Goal: Task Accomplishment & Management: Use online tool/utility

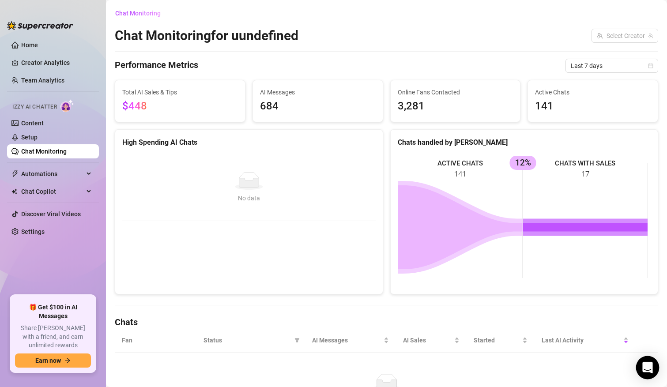
click at [651, 369] on icon "Open Intercom Messenger" at bounding box center [647, 367] width 11 height 11
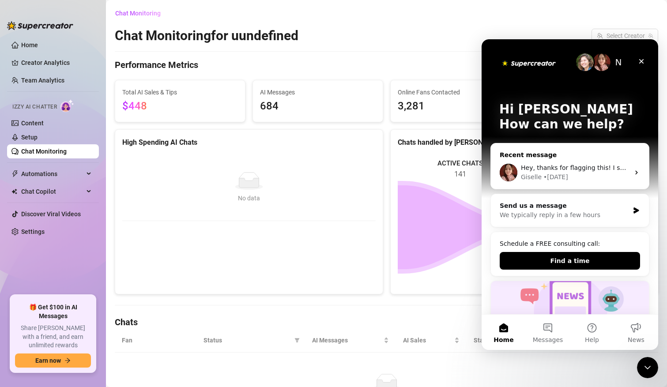
click at [623, 173] on div "Giselle • [DATE]" at bounding box center [575, 177] width 109 height 9
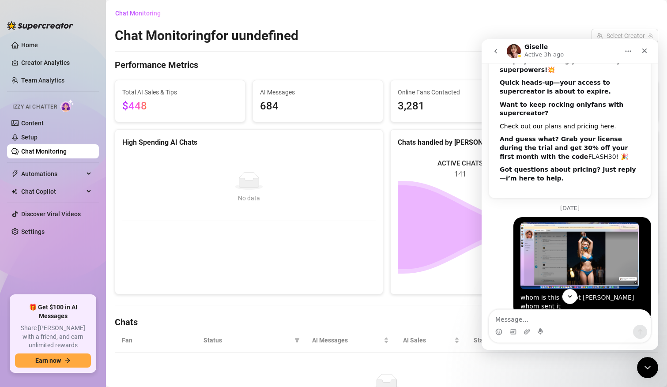
scroll to position [204, 0]
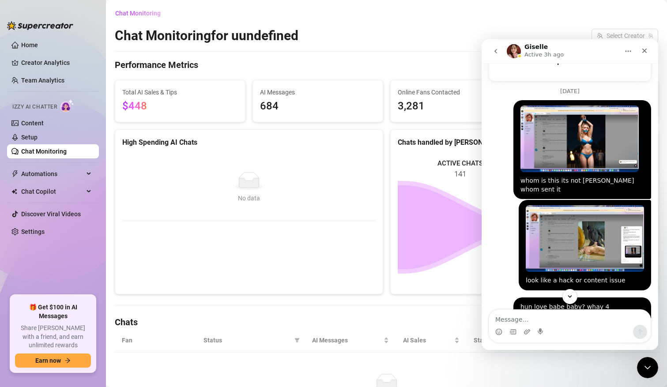
click at [583, 155] on img "Alex says…" at bounding box center [579, 138] width 118 height 67
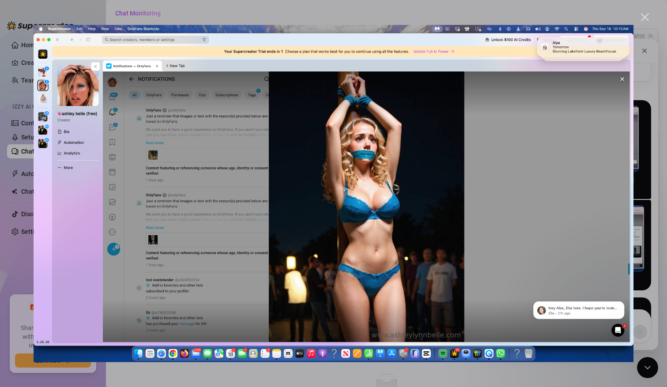
scroll to position [0, 0]
click at [494, 104] on img "Close" at bounding box center [334, 194] width 600 height 338
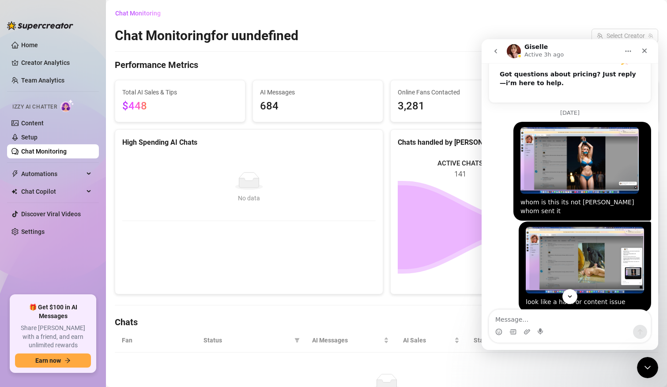
scroll to position [192, 0]
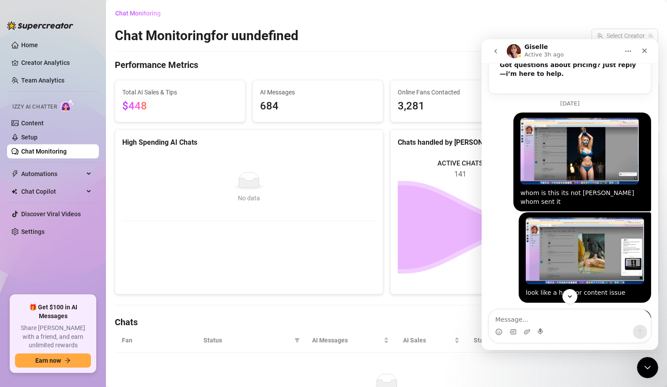
click at [599, 254] on img "Alex says…" at bounding box center [585, 251] width 118 height 67
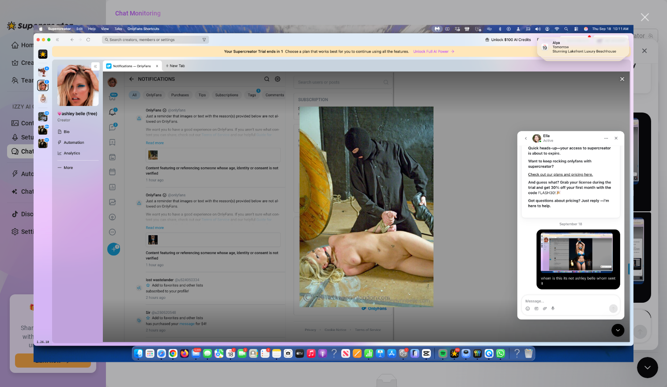
click at [135, 11] on div "Intercom messenger" at bounding box center [333, 193] width 667 height 387
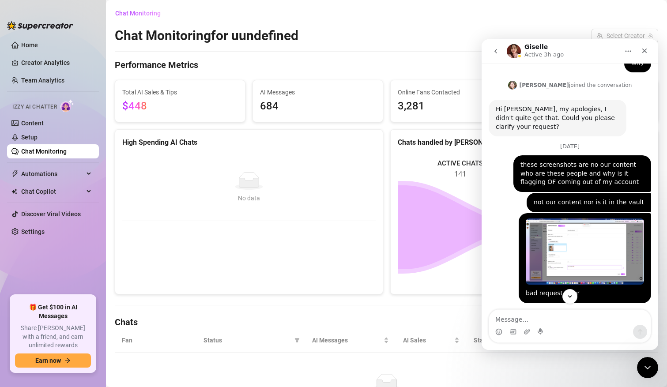
scroll to position [479, 0]
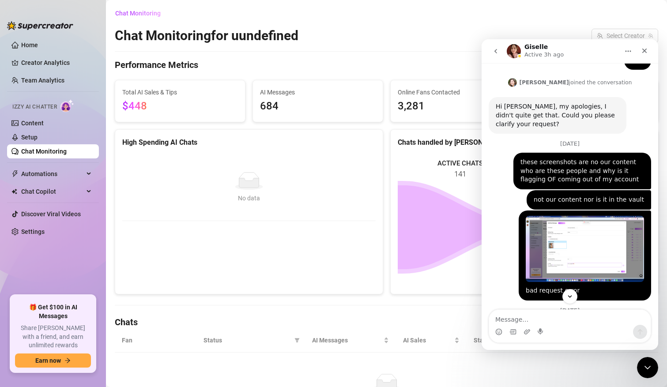
click at [581, 252] on img "Alex says…" at bounding box center [585, 249] width 118 height 67
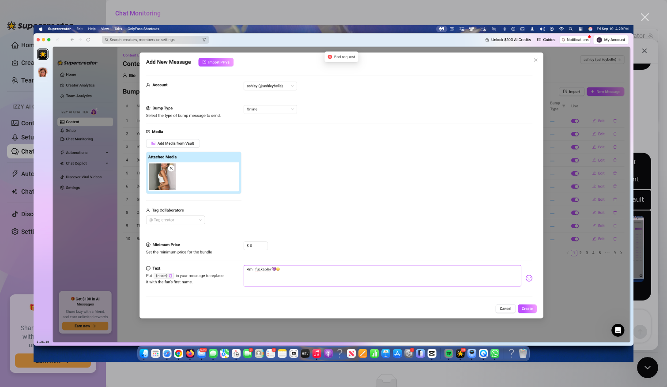
scroll to position [0, 0]
click at [468, 162] on img "Close" at bounding box center [334, 194] width 600 height 338
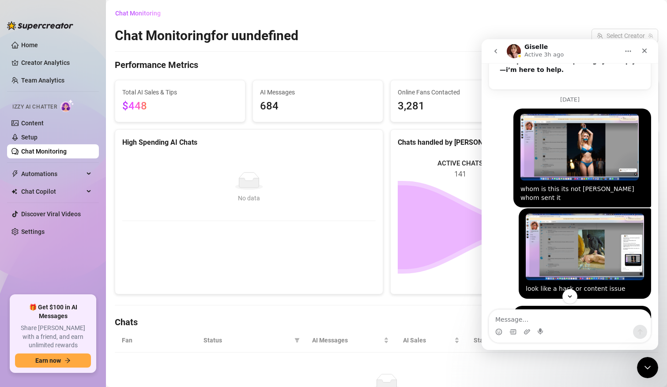
scroll to position [196, 0]
click at [598, 151] on img "Alex says…" at bounding box center [579, 147] width 118 height 67
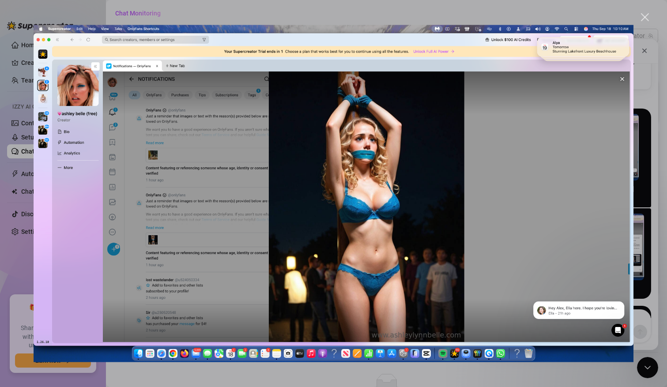
click at [596, 145] on img "Close" at bounding box center [334, 194] width 600 height 338
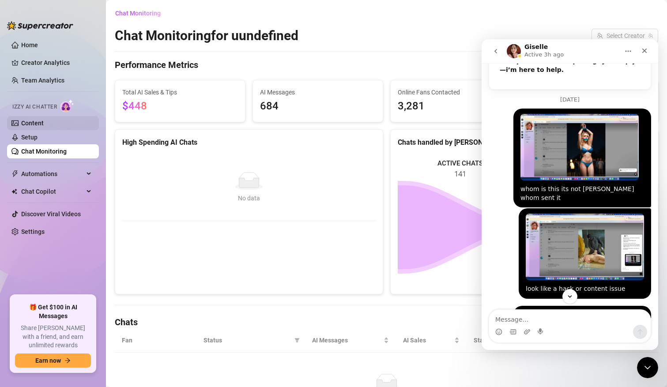
click at [44, 121] on link "Content" at bounding box center [32, 123] width 23 height 7
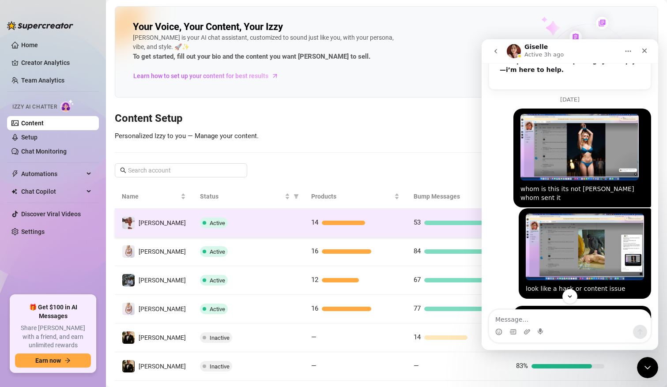
click at [154, 217] on div "[PERSON_NAME]" at bounding box center [154, 222] width 64 height 13
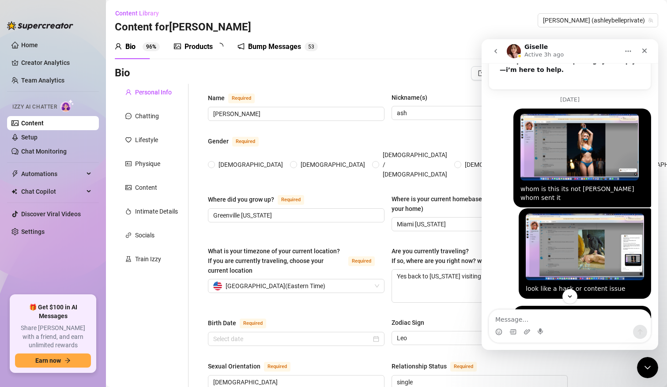
radio input "true"
type input "[DATE]"
click at [648, 53] on div "Close" at bounding box center [644, 51] width 16 height 16
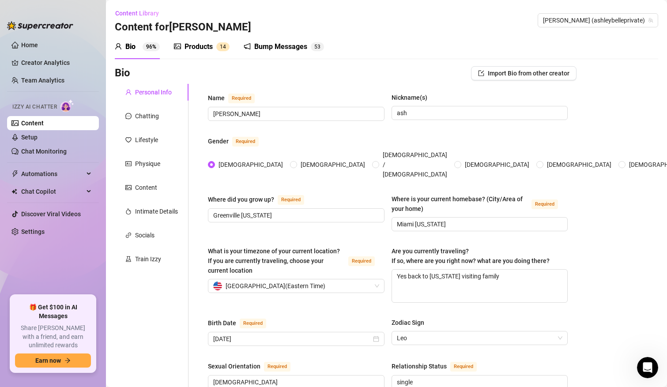
scroll to position [655, 0]
click at [209, 45] on div "Products" at bounding box center [199, 46] width 28 height 11
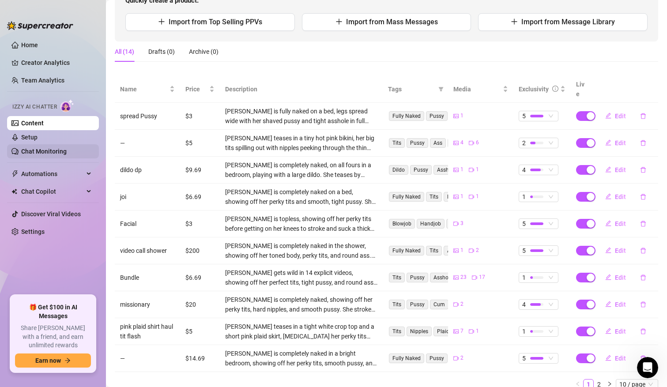
scroll to position [132, 0]
